Goal: Task Accomplishment & Management: Manage account settings

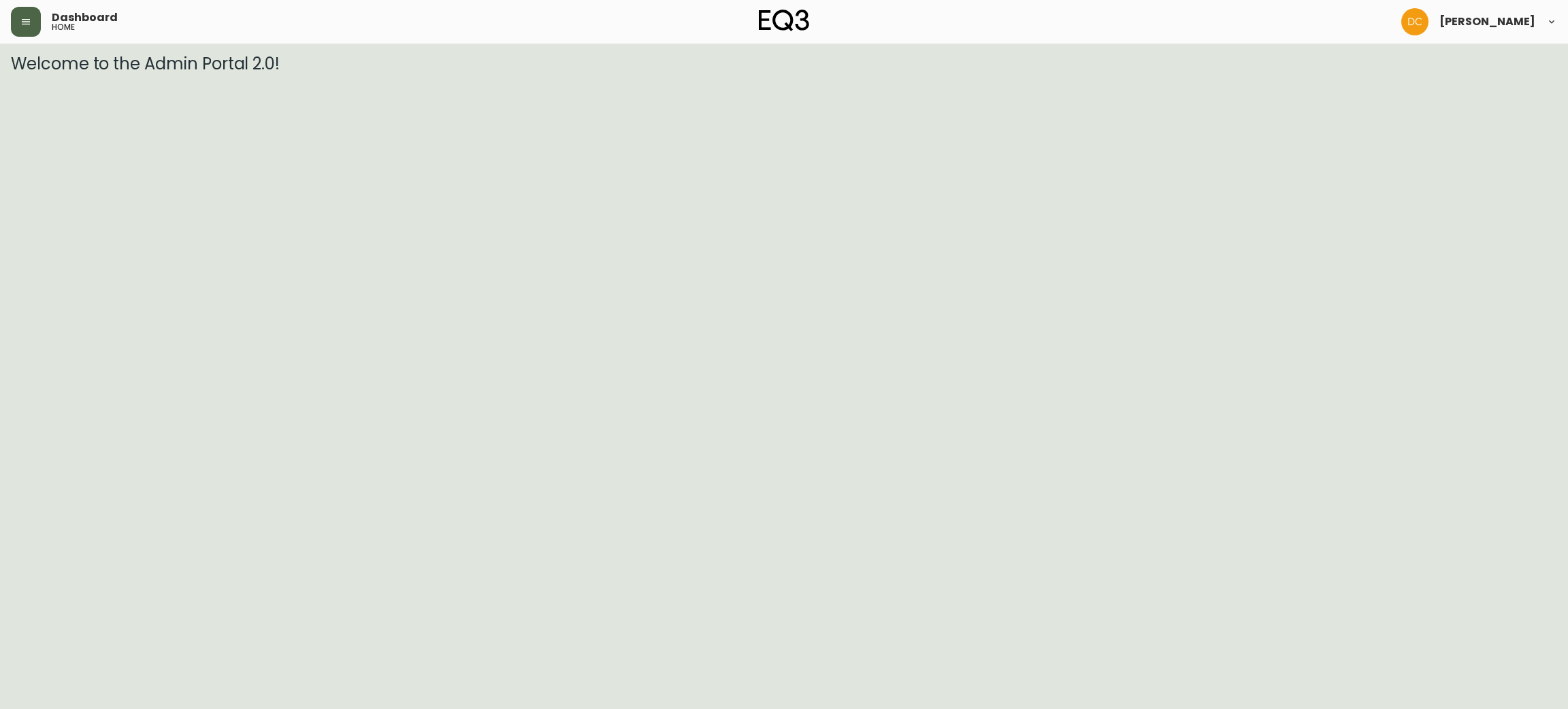
click at [30, 19] on icon "button" at bounding box center [25, 22] width 11 height 11
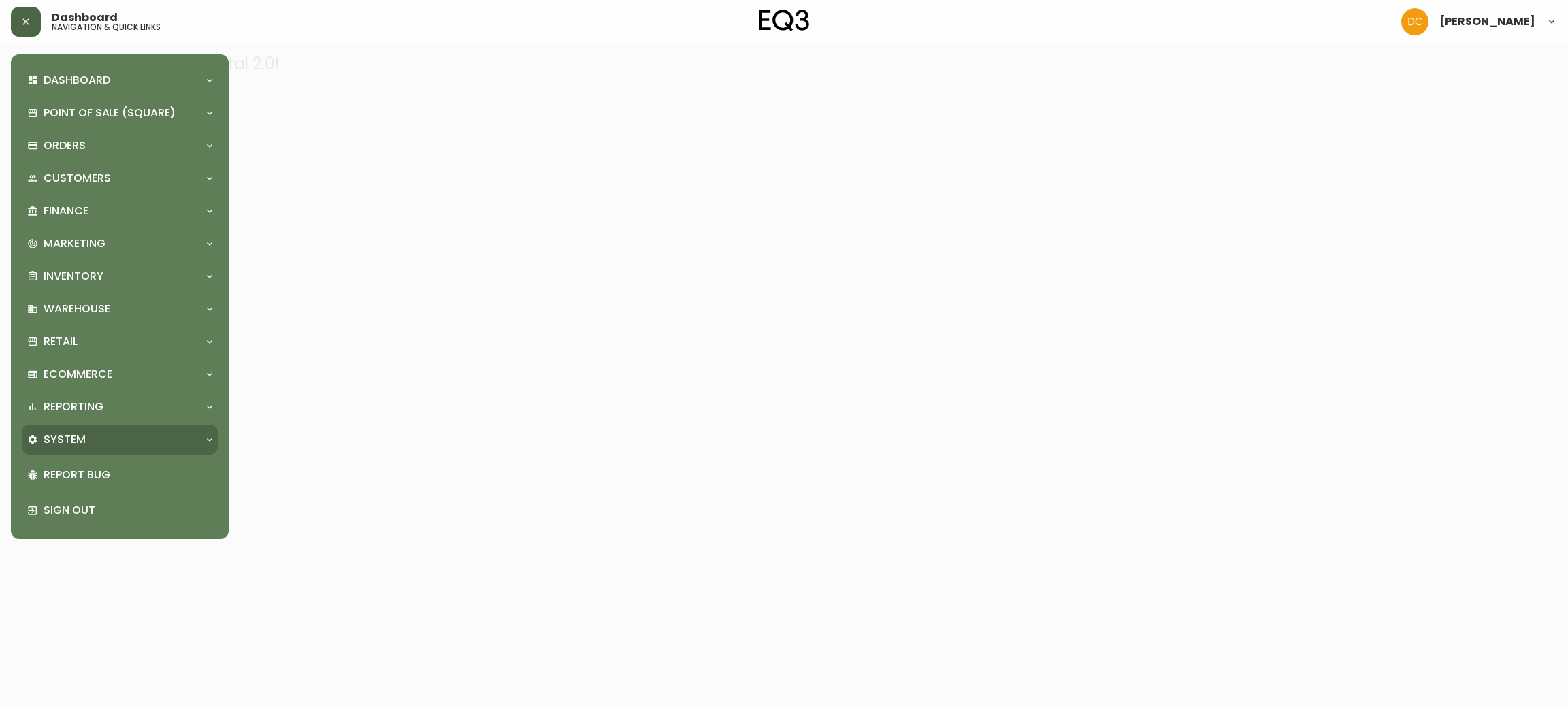
click at [123, 433] on div "System" at bounding box center [113, 439] width 172 height 15
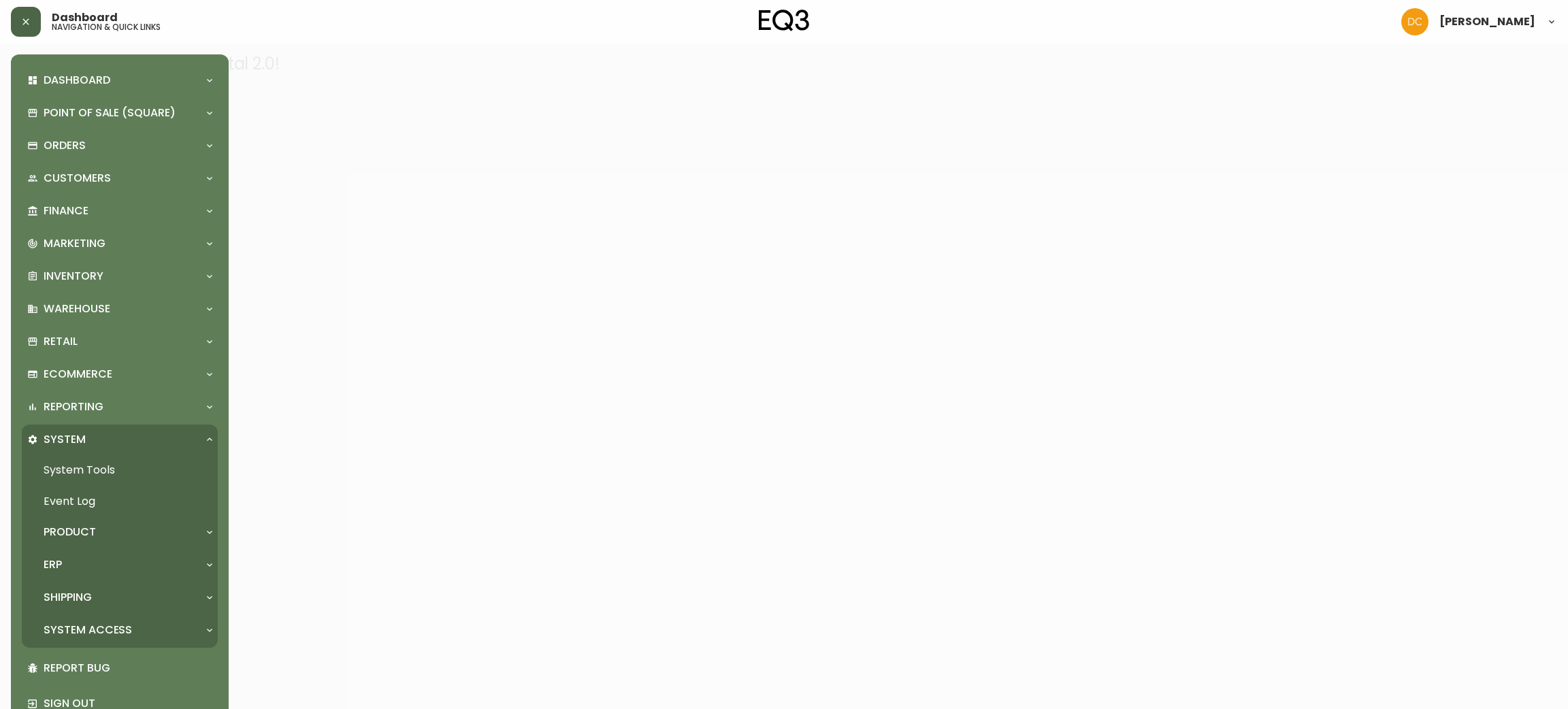
click at [127, 525] on div "Product" at bounding box center [113, 532] width 172 height 15
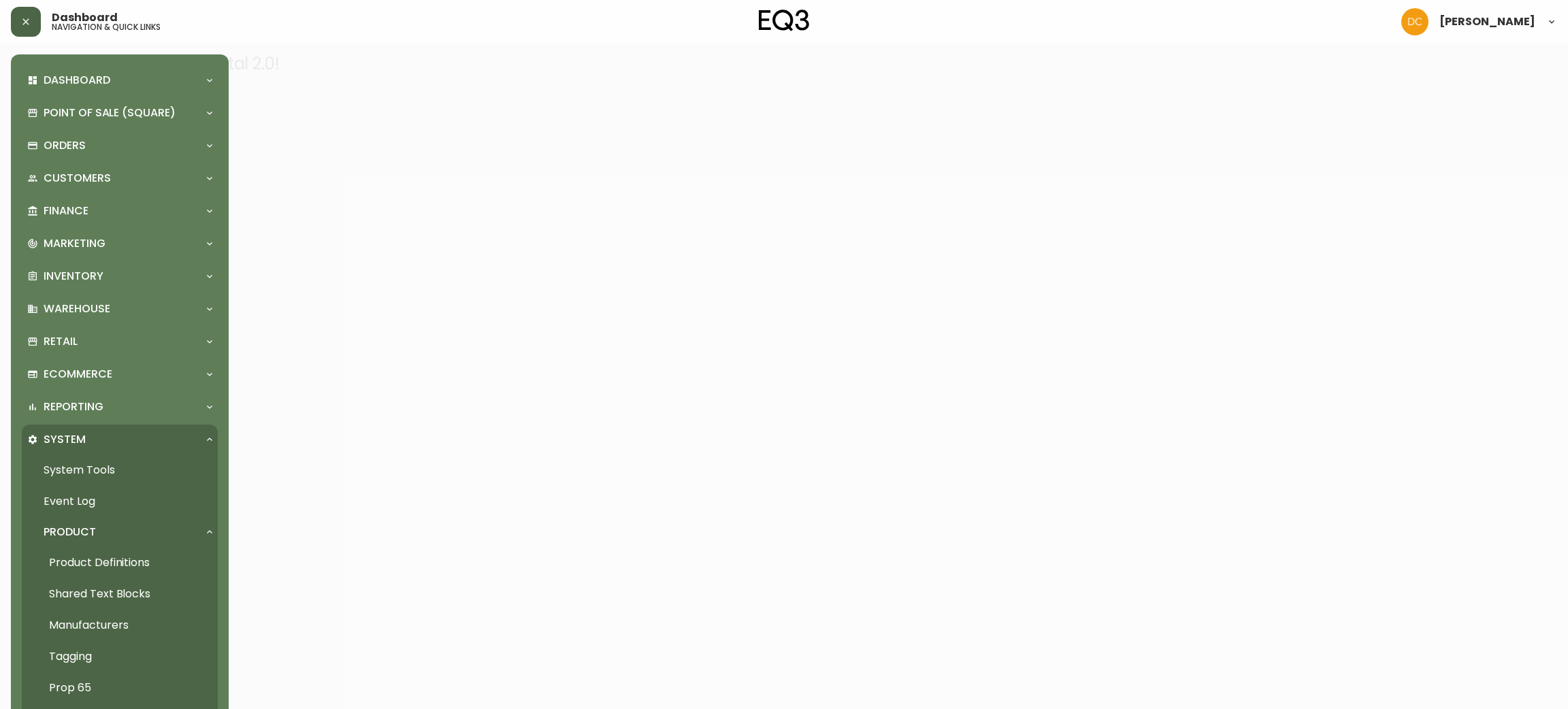
click at [119, 553] on link "Product Definitions" at bounding box center [119, 563] width 196 height 32
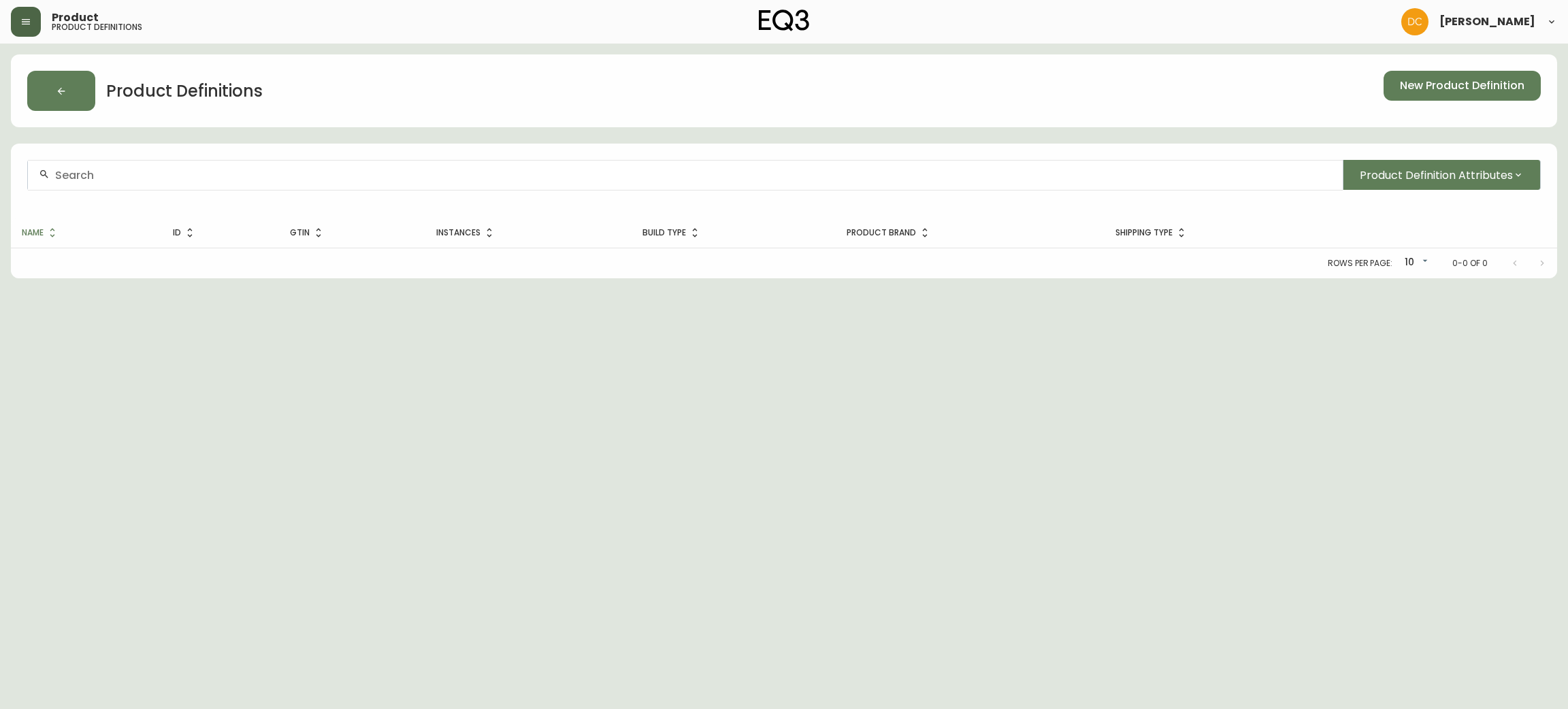
click at [395, 172] on input "text" at bounding box center [694, 175] width 1277 height 13
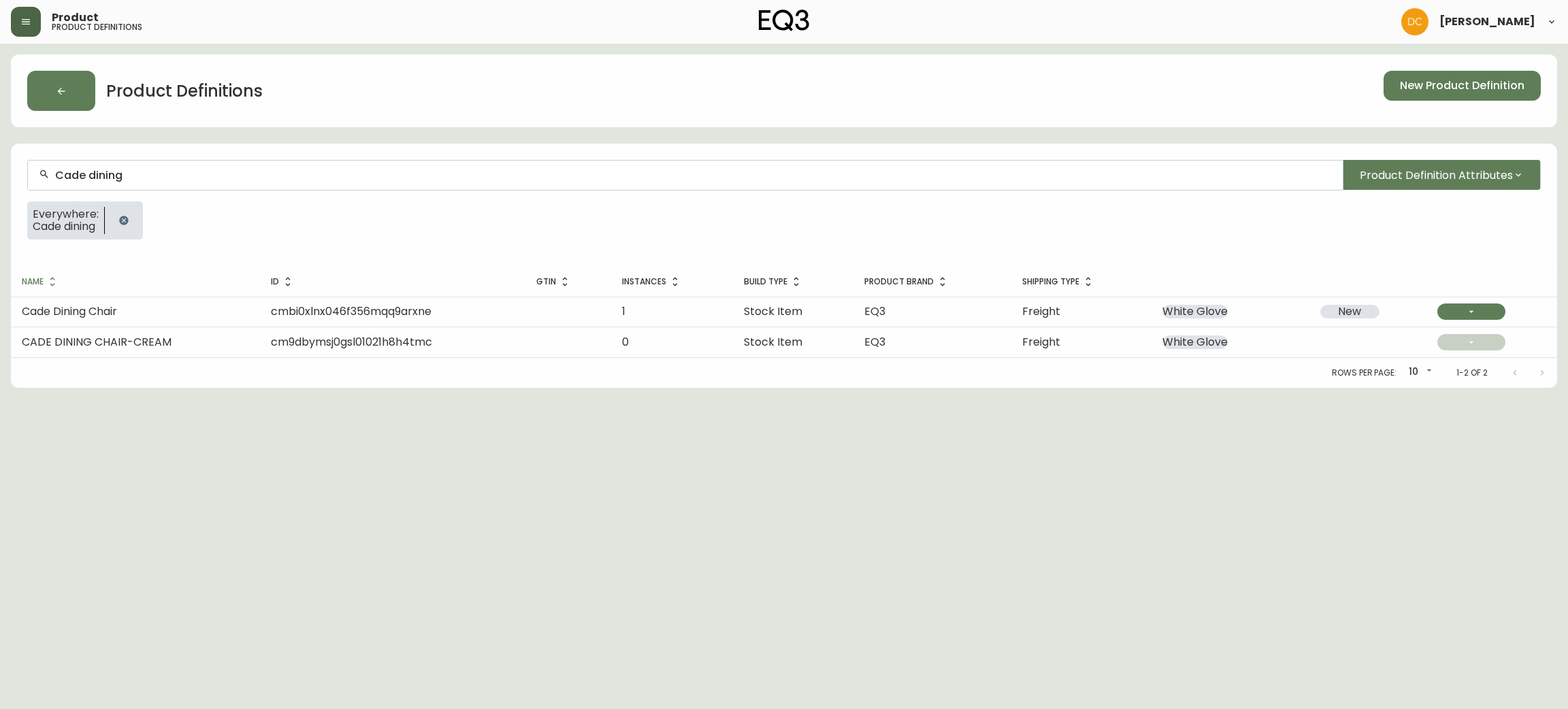
type input "Cade dining"
click at [145, 314] on td "Cade Dining Chair" at bounding box center [135, 312] width 249 height 30
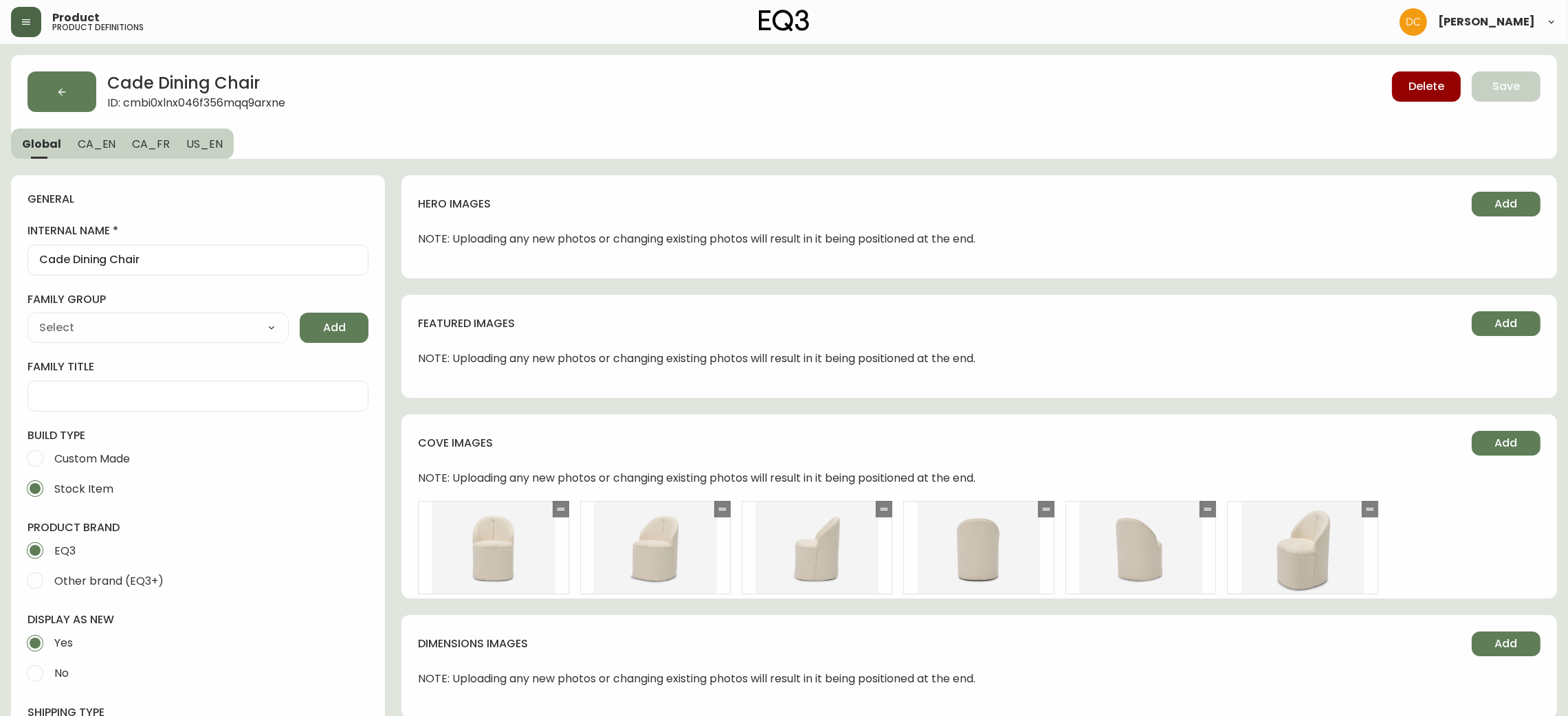
type input "EQ3"
type input "Furniture > Chairs"
type input "Upholstery"
select select "cjyt4m5lw0000pt749bx6gh7n"
select select "cjpjx87md00014c74cvn90jbx"
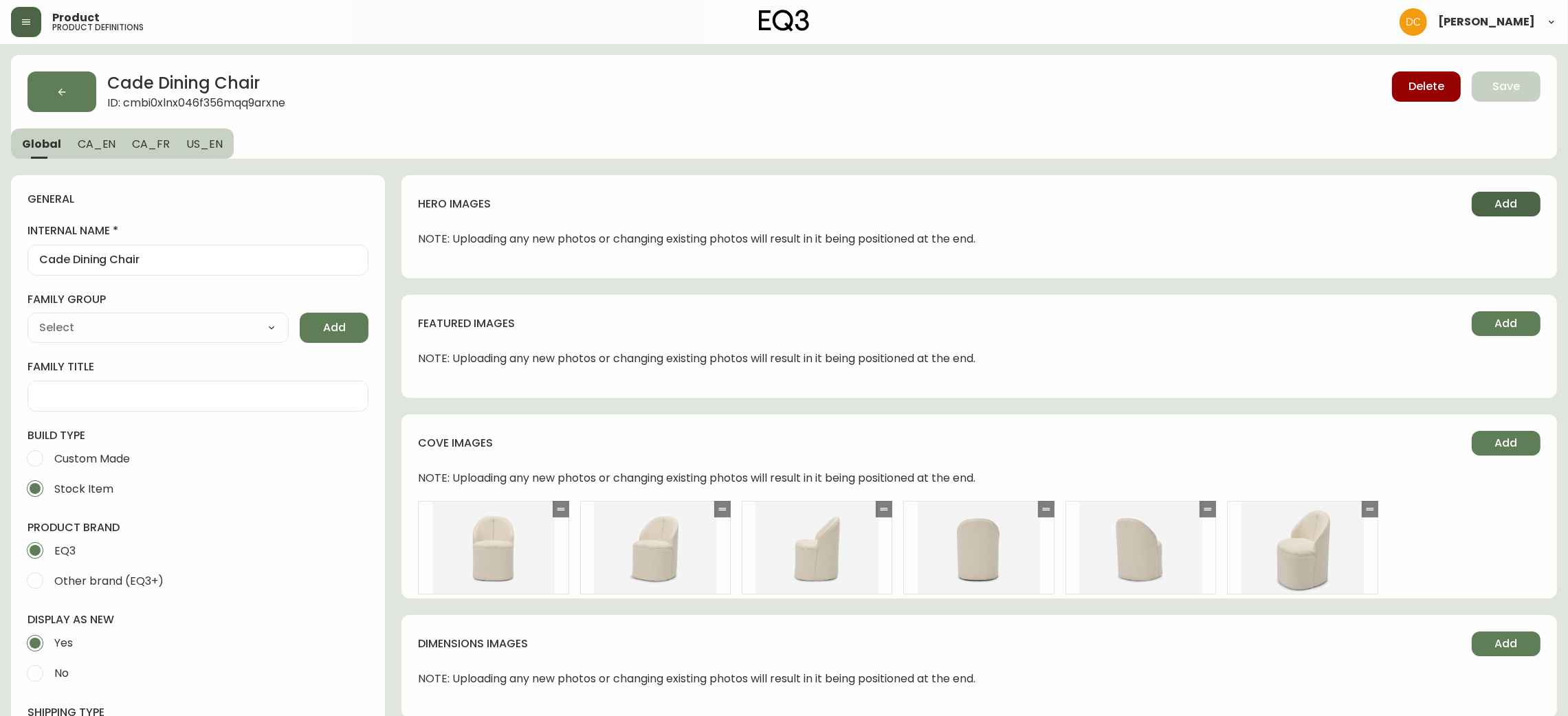
click at [1501, 197] on span "Add" at bounding box center [1506, 204] width 23 height 15
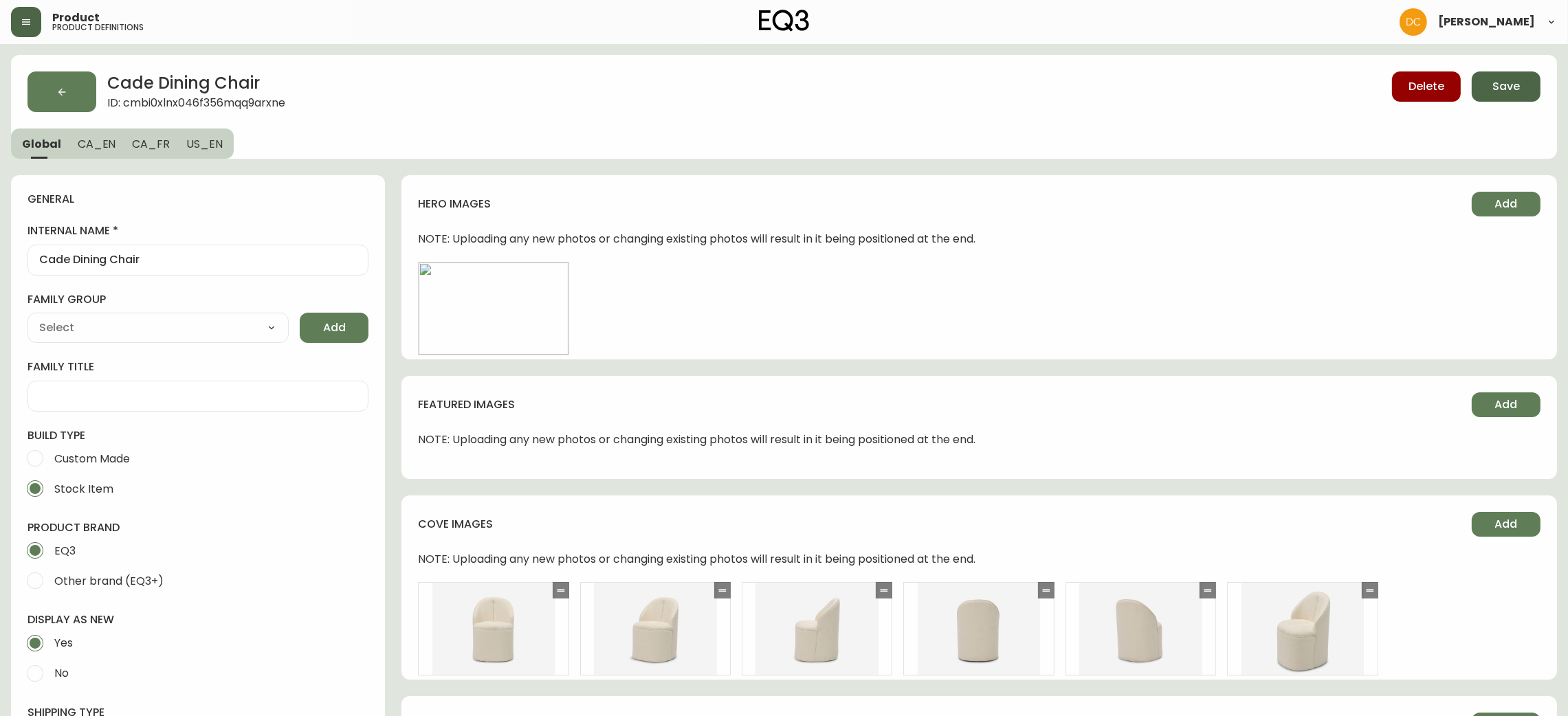
click at [1523, 85] on button "Save" at bounding box center [1506, 86] width 69 height 30
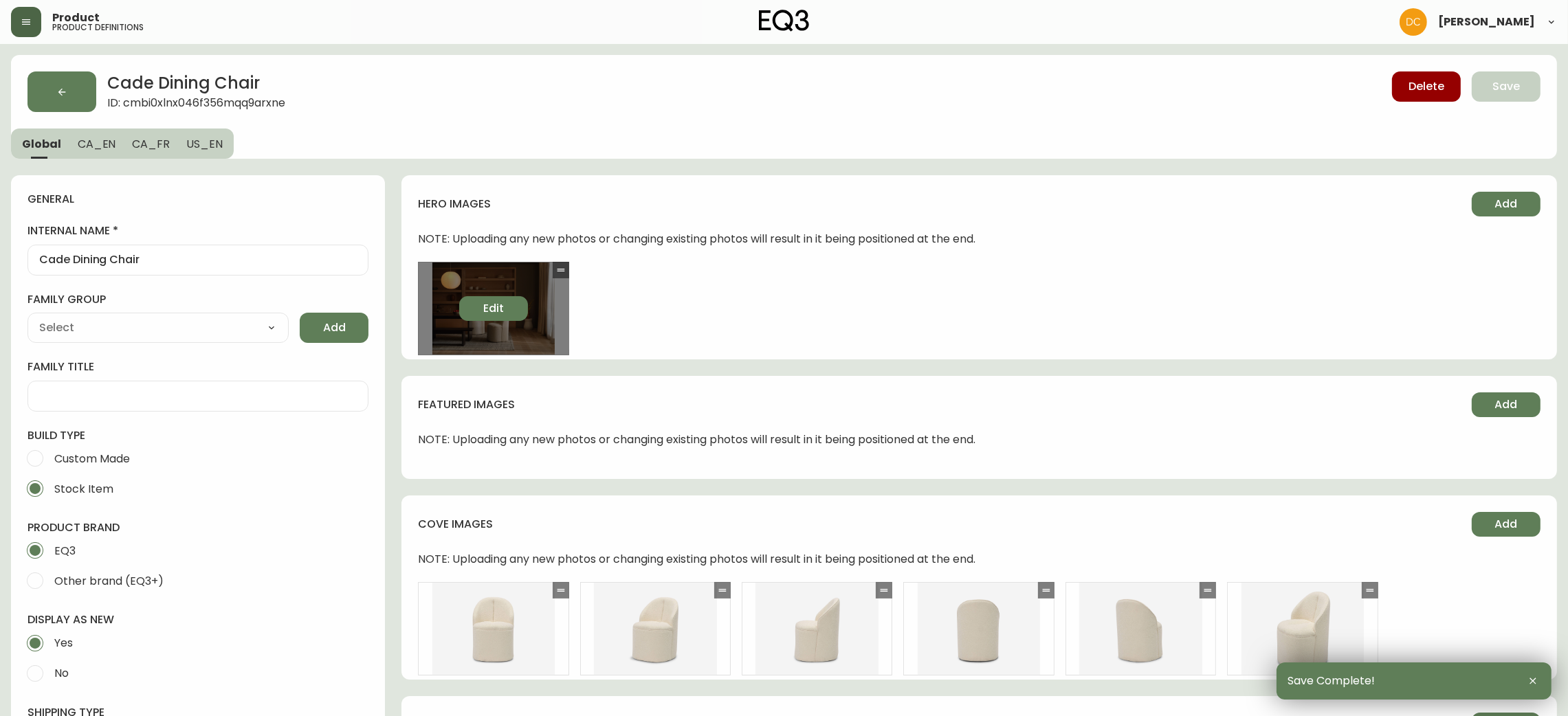
click at [503, 308] on span "Edit" at bounding box center [493, 309] width 20 height 15
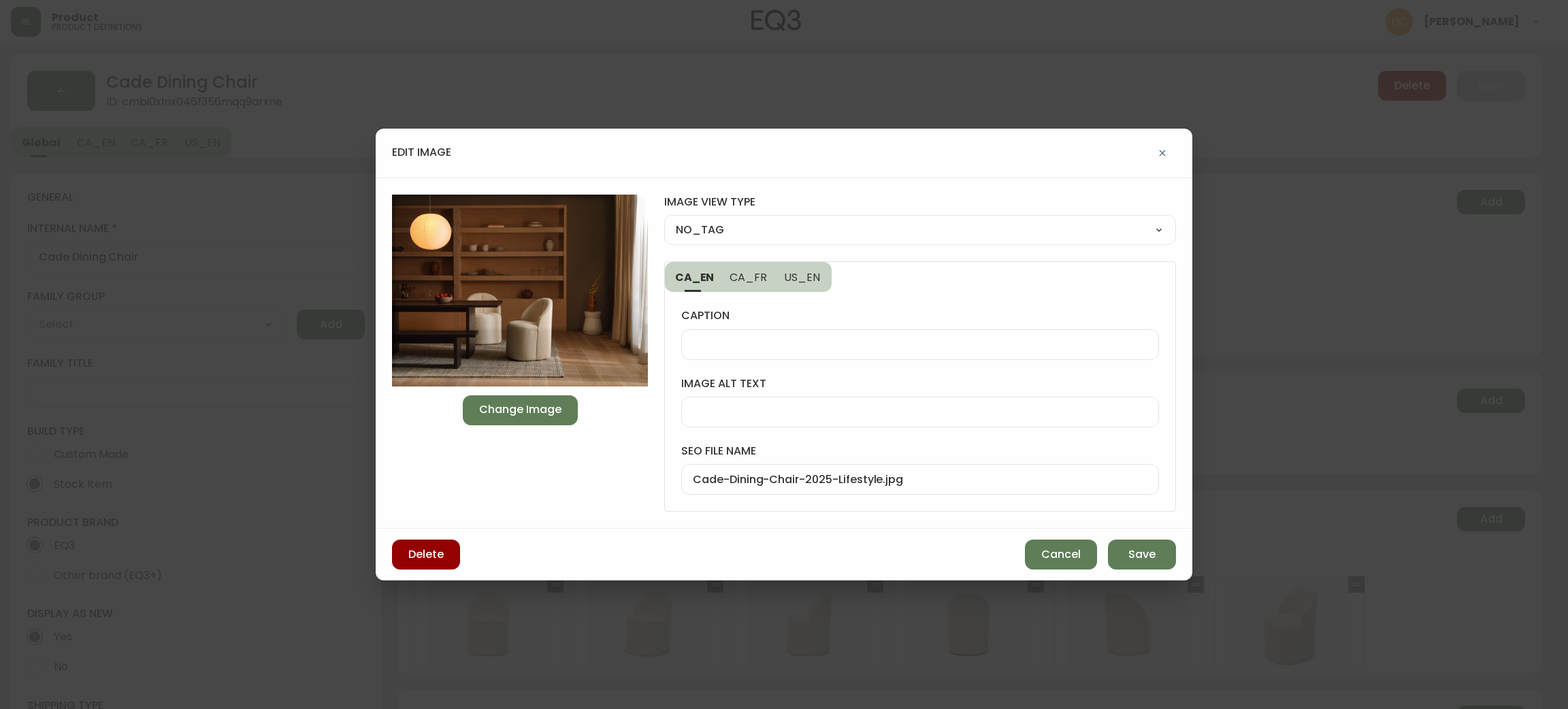
click at [805, 220] on select "NO_TAG FRONT_VIEW SIDE_VIEW BACK_VIEW CORNER_VIEW FEATURED_VIEW BIRDSEYE_VIEW D…" at bounding box center [920, 230] width 512 height 20
select select "DETAIL_VIEW"
click at [664, 220] on select "NO_TAG FRONT_VIEW SIDE_VIEW BACK_VIEW CORNER_VIEW FEATURED_VIEW BIRDSEYE_VIEW D…" at bounding box center [920, 230] width 512 height 20
type input "DETAIL_VIEW"
click at [1154, 553] on span "Save" at bounding box center [1142, 554] width 27 height 15
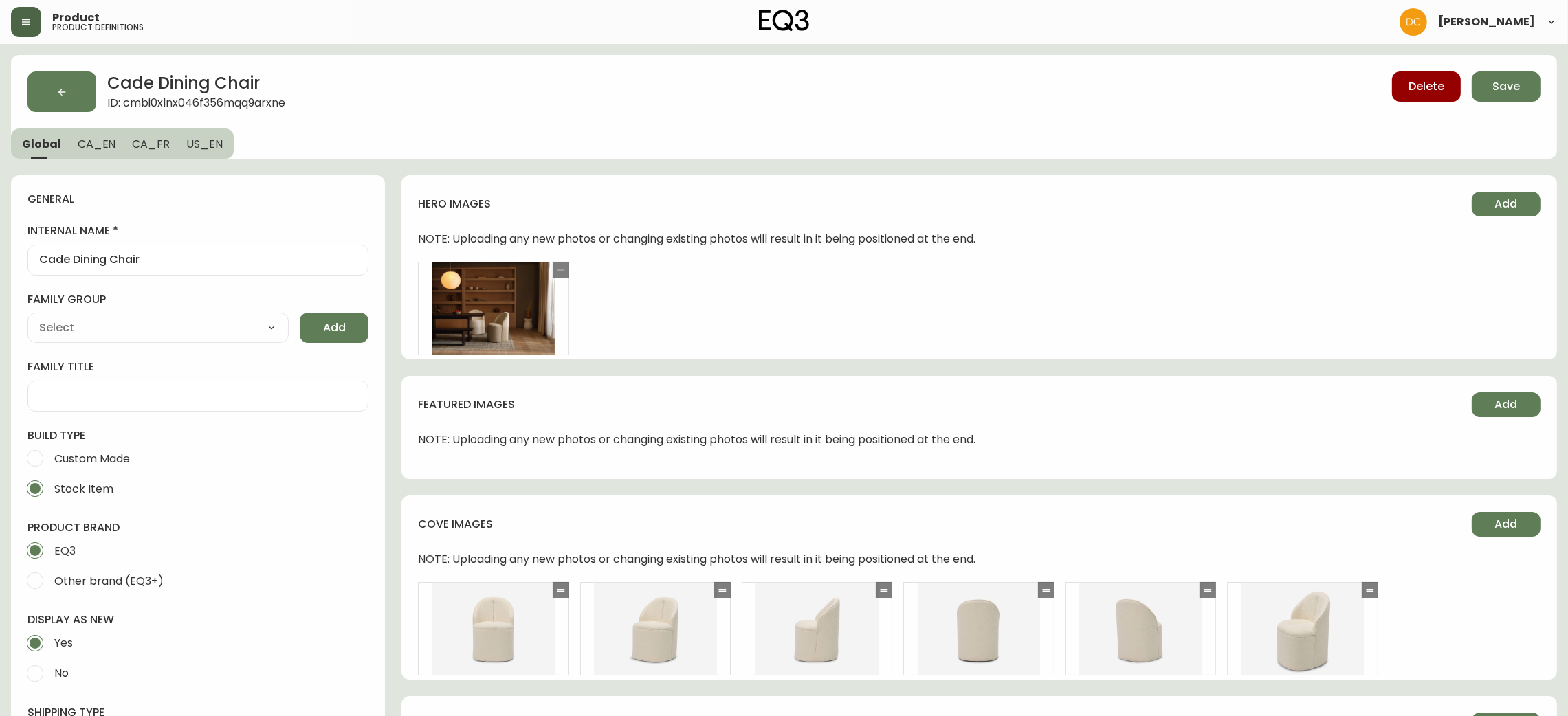
click at [1507, 95] on button "Save" at bounding box center [1506, 86] width 69 height 30
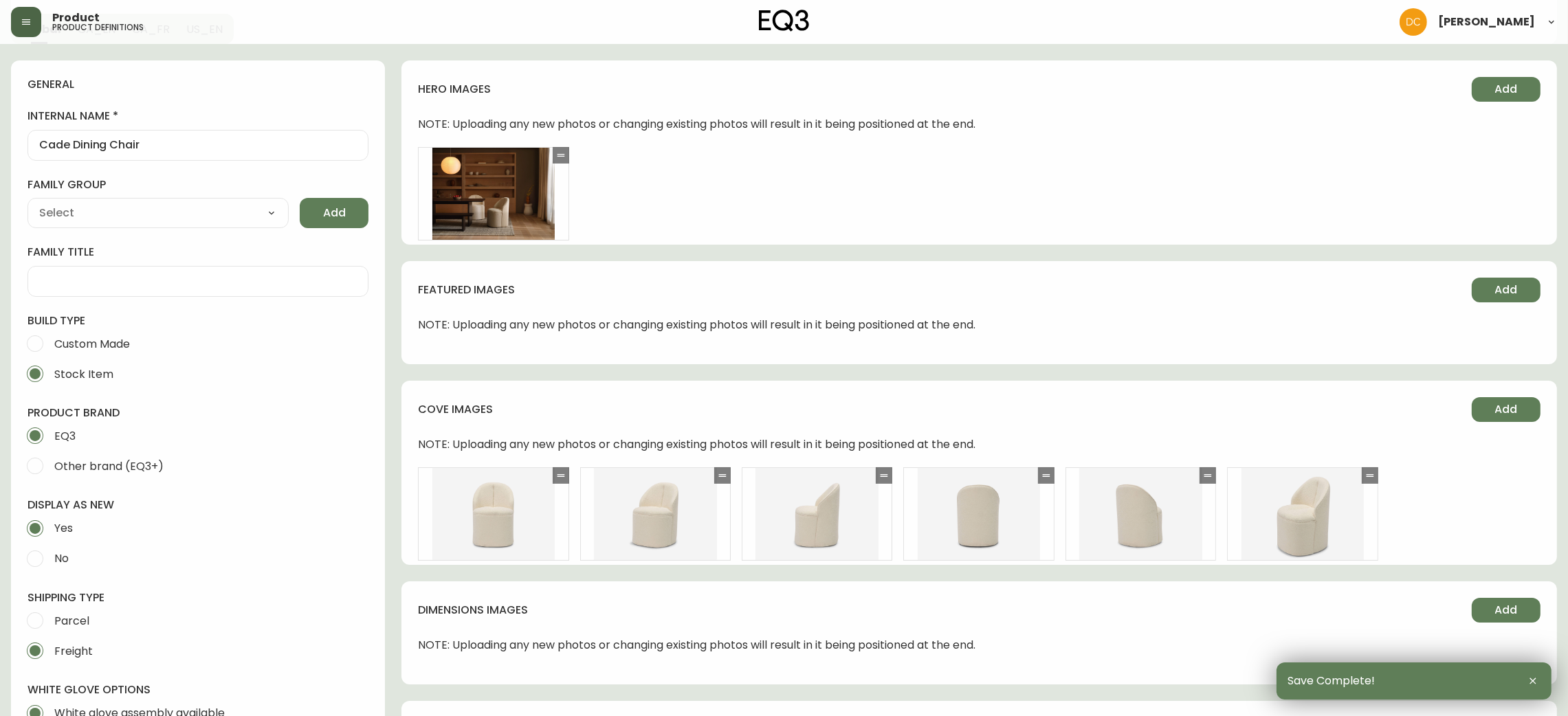
scroll to position [722, 0]
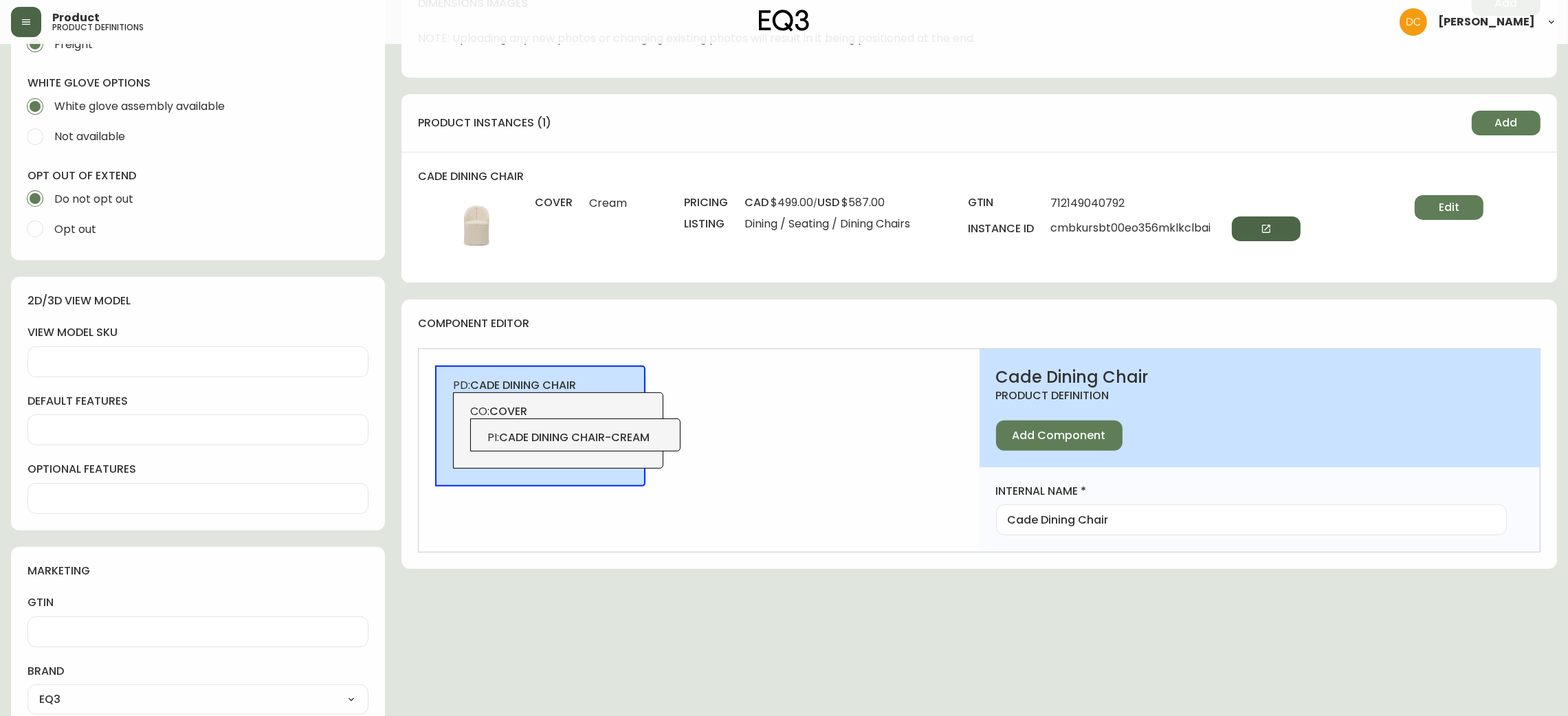
click at [1263, 235] on button "button" at bounding box center [1266, 229] width 69 height 25
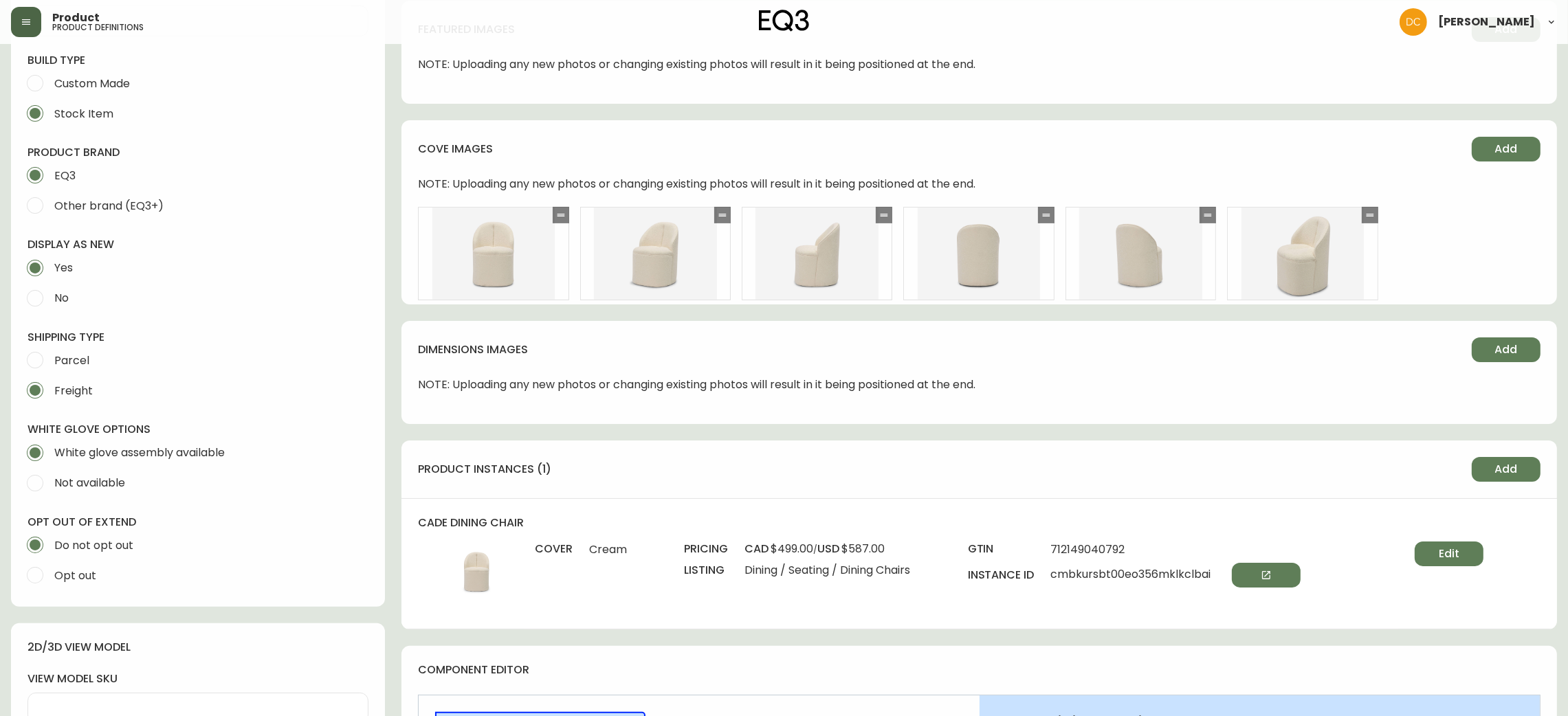
scroll to position [103, 0]
